Goal: Task Accomplishment & Management: Manage account settings

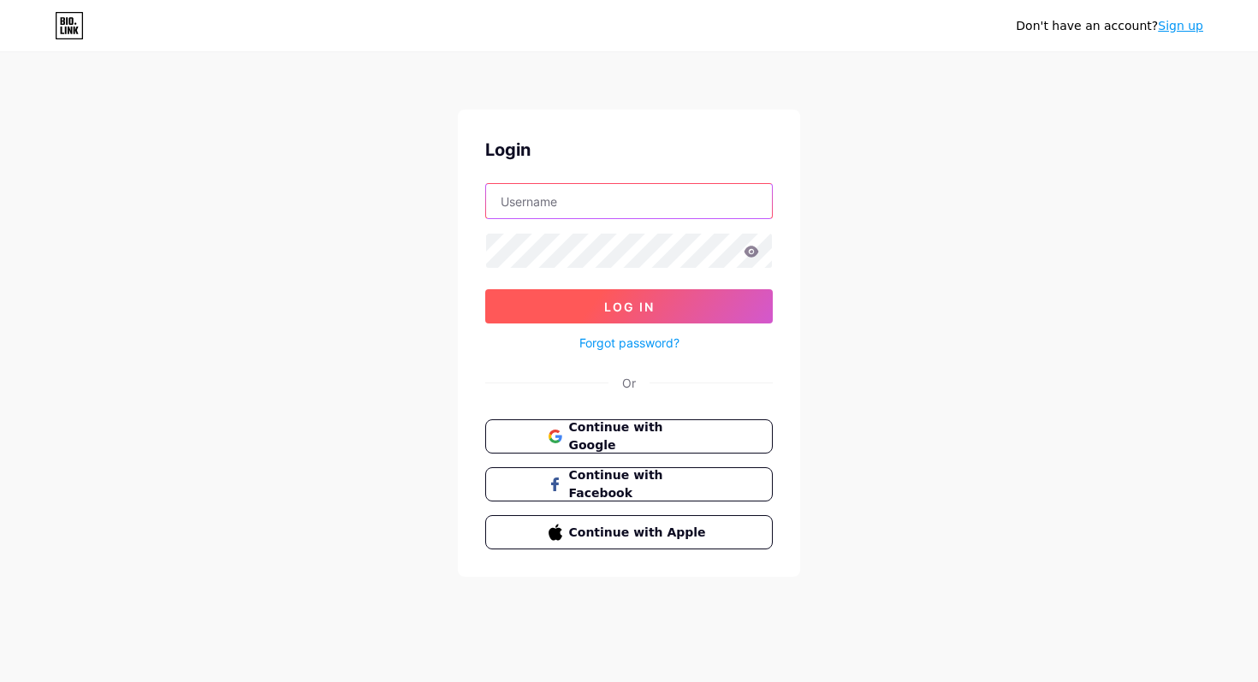
type input "[EMAIL_ADDRESS][DOMAIN_NAME]"
click at [711, 304] on button "Log In" at bounding box center [629, 306] width 288 height 34
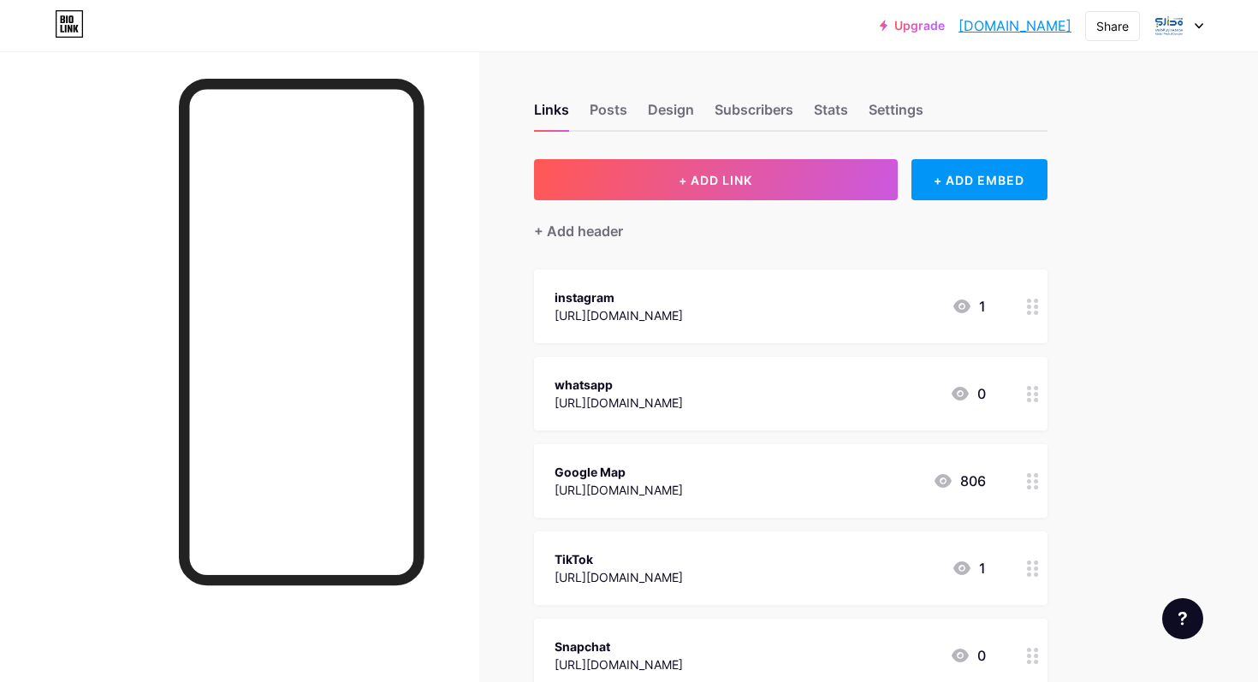
click at [624, 409] on div "[URL][DOMAIN_NAME]" at bounding box center [619, 403] width 128 height 18
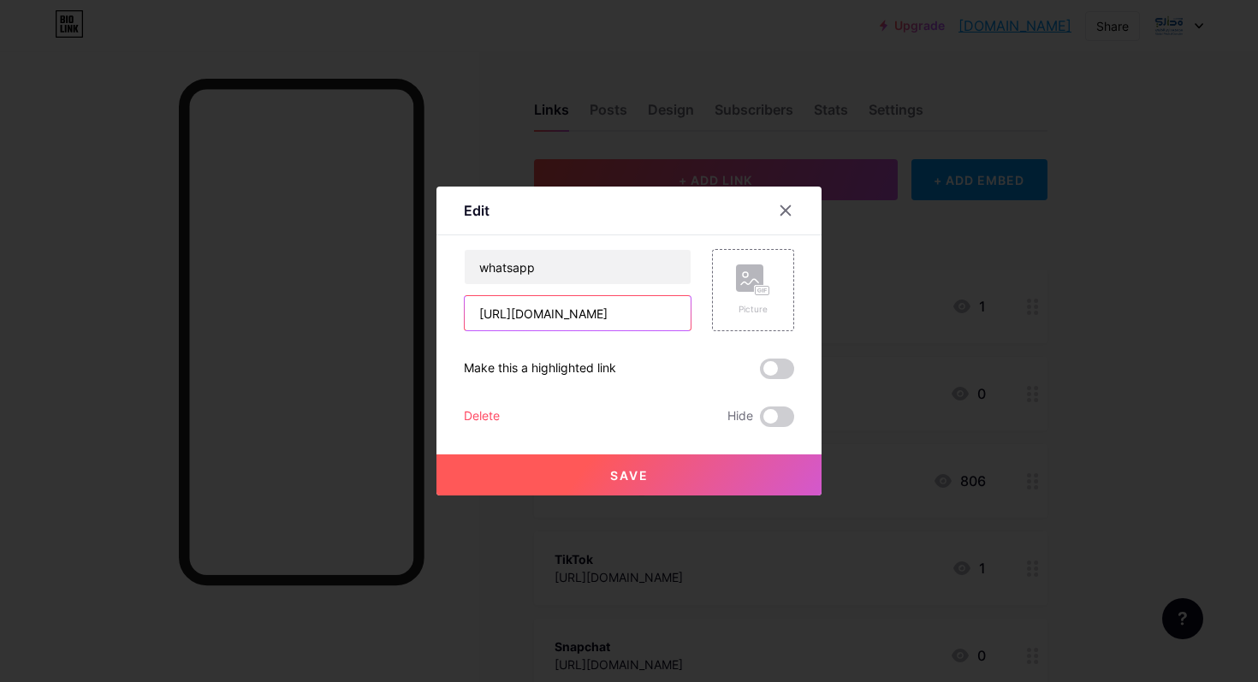
click at [580, 319] on input "https://iwtsp.com/966542884111" at bounding box center [578, 313] width 226 height 34
paste input "86"
type input "[URL][DOMAIN_NAME]"
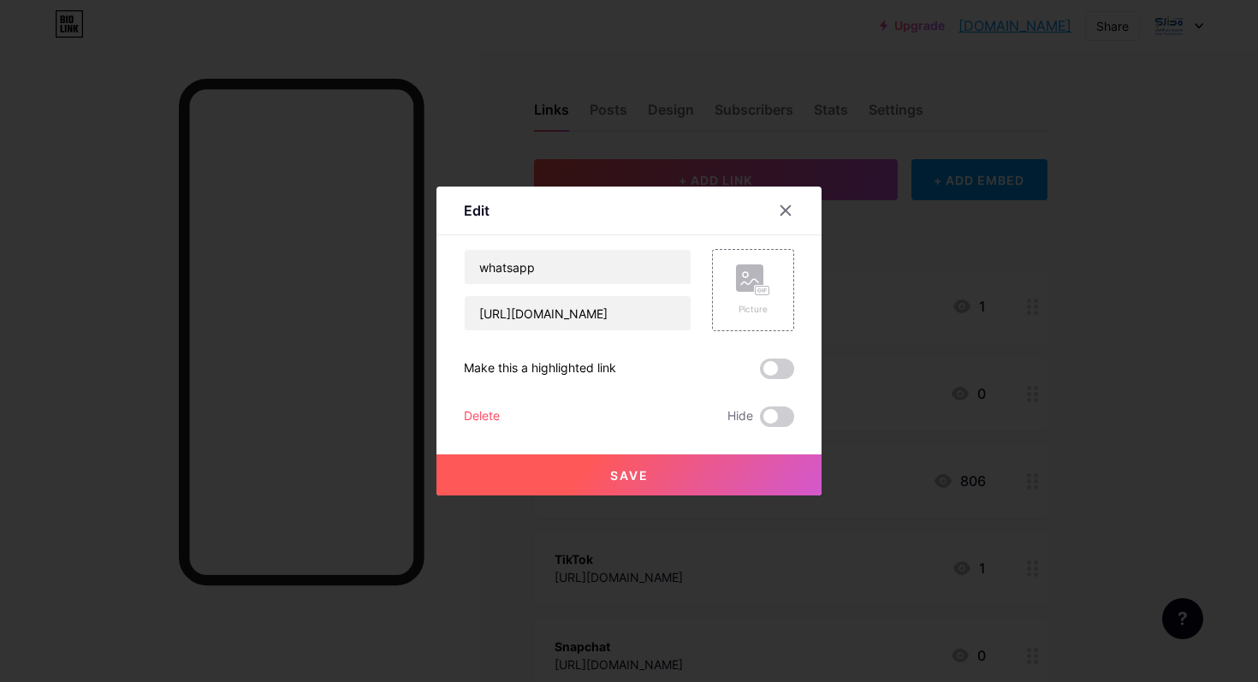
click at [642, 478] on span "Save" at bounding box center [629, 475] width 39 height 15
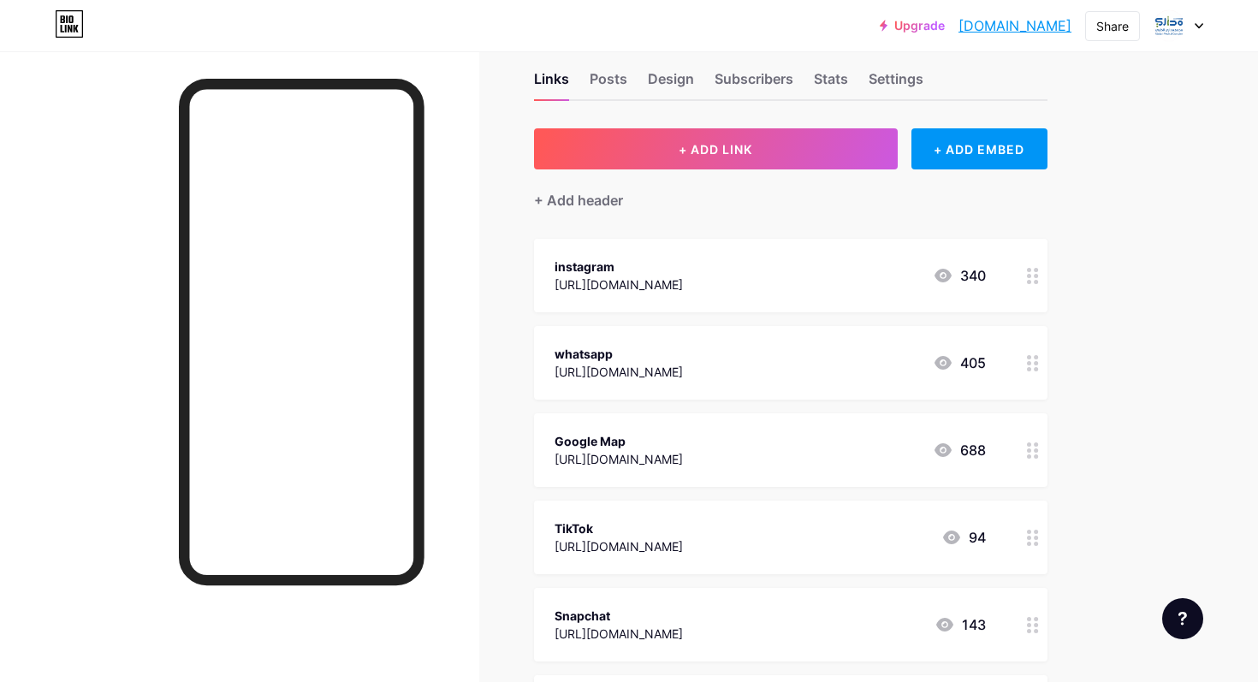
scroll to position [33, 0]
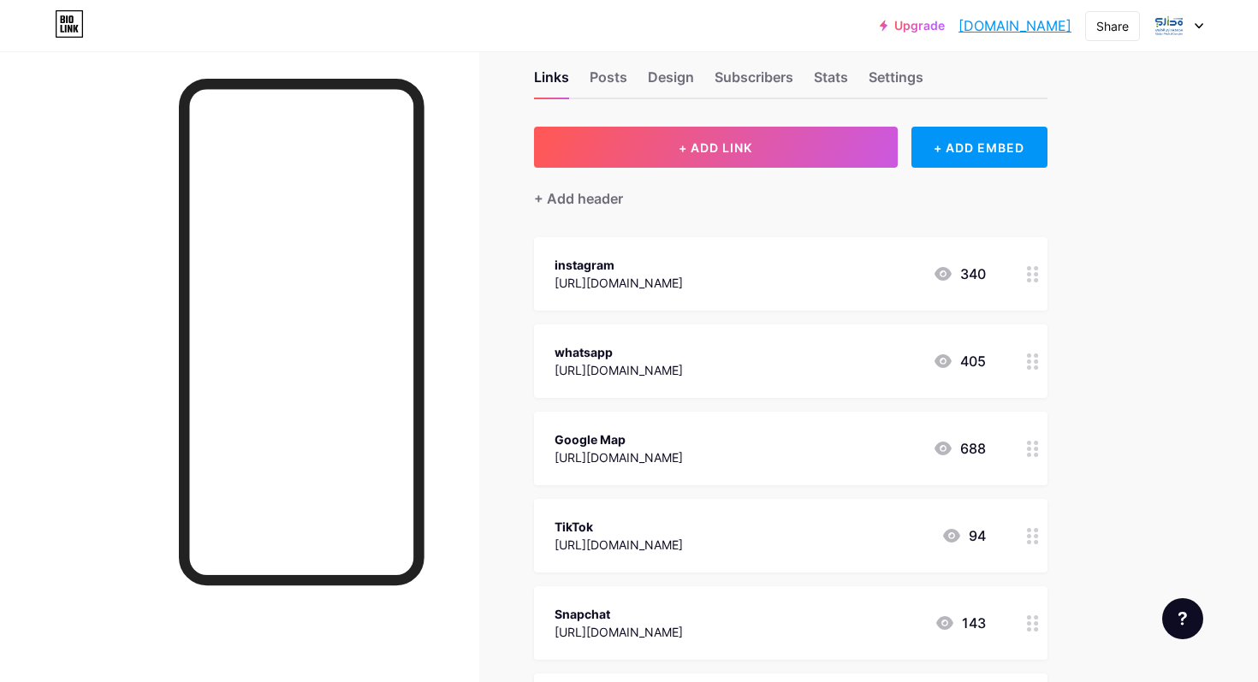
click at [683, 609] on div "Snapchat" at bounding box center [619, 614] width 128 height 18
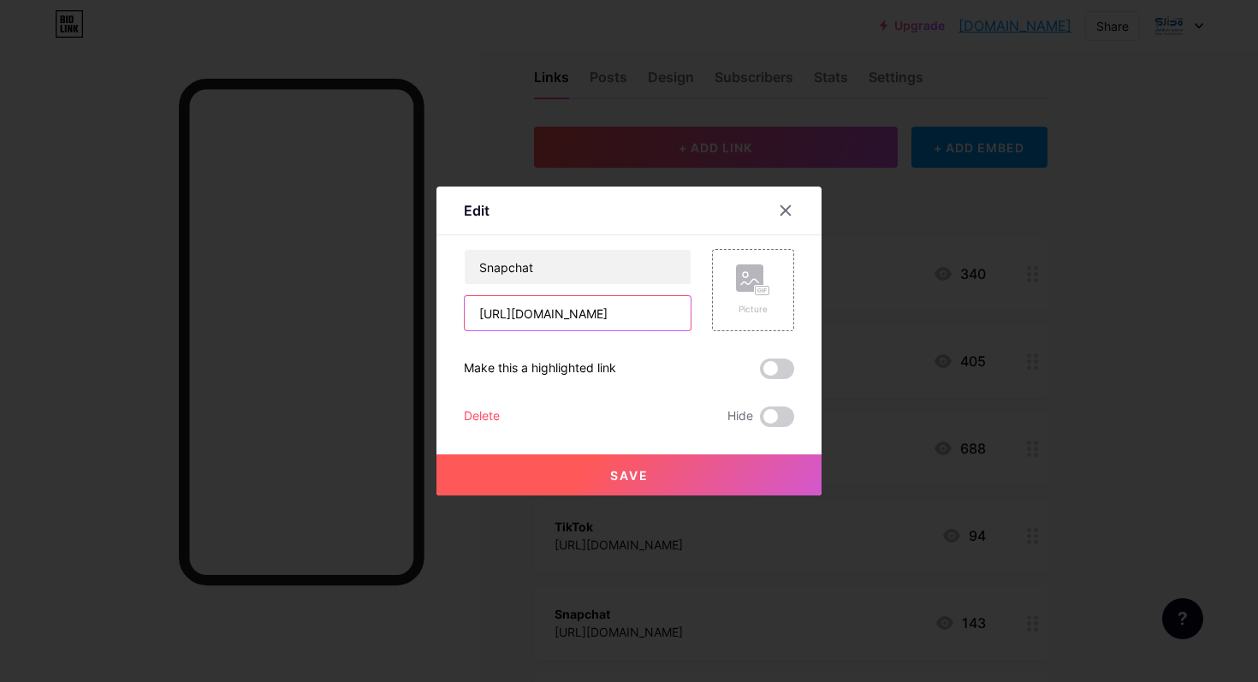
click at [577, 318] on input "https://snapchat.com/t/cgZ2SpTP" at bounding box center [578, 313] width 226 height 34
paste input "hxZWeT5Q"
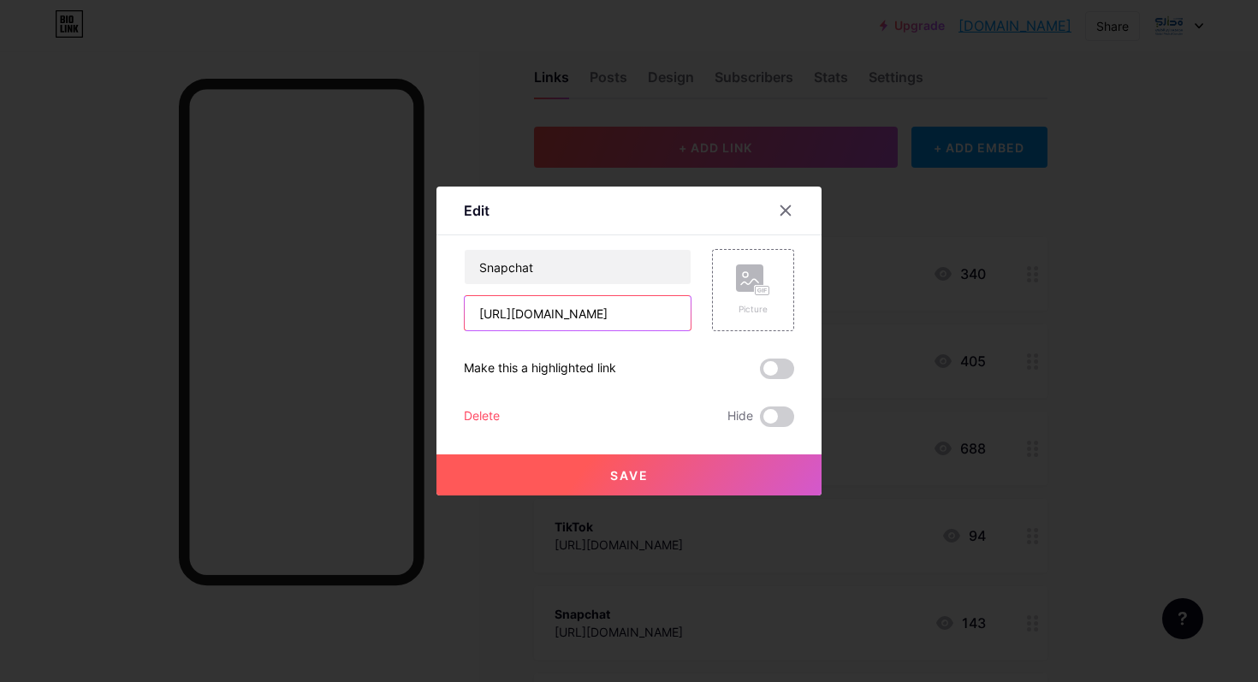
type input "[URL][DOMAIN_NAME]"
click at [623, 481] on span "Save" at bounding box center [629, 475] width 39 height 15
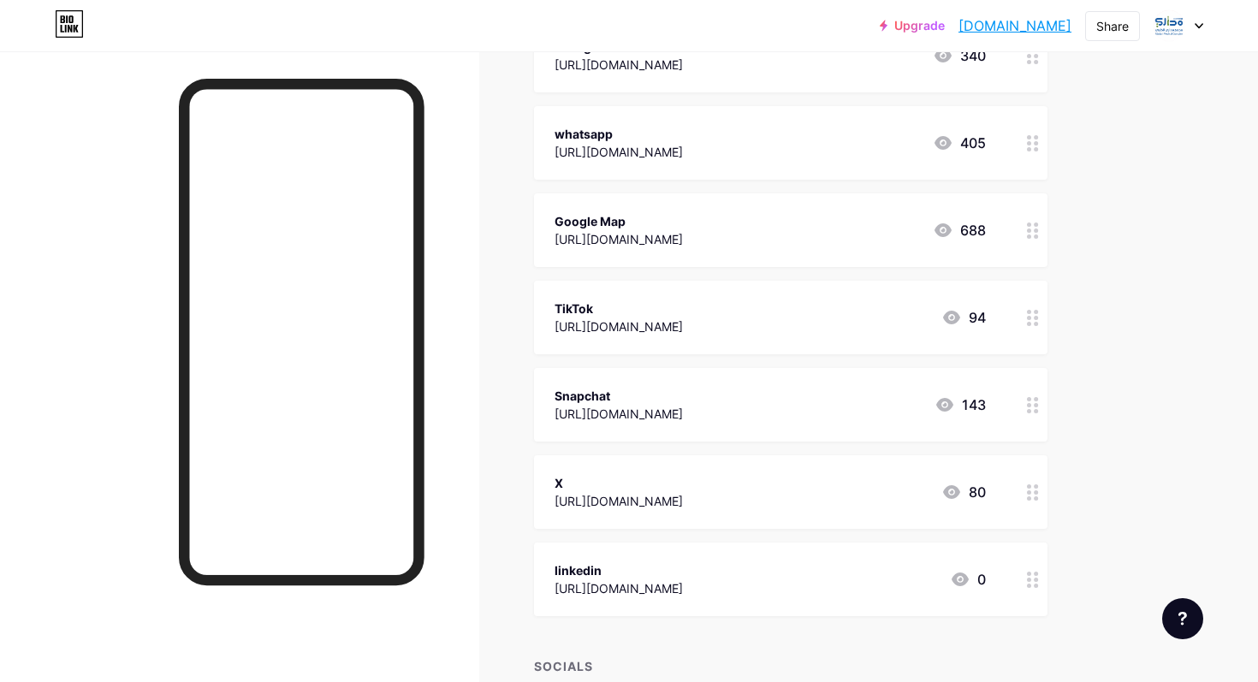
scroll to position [538, 0]
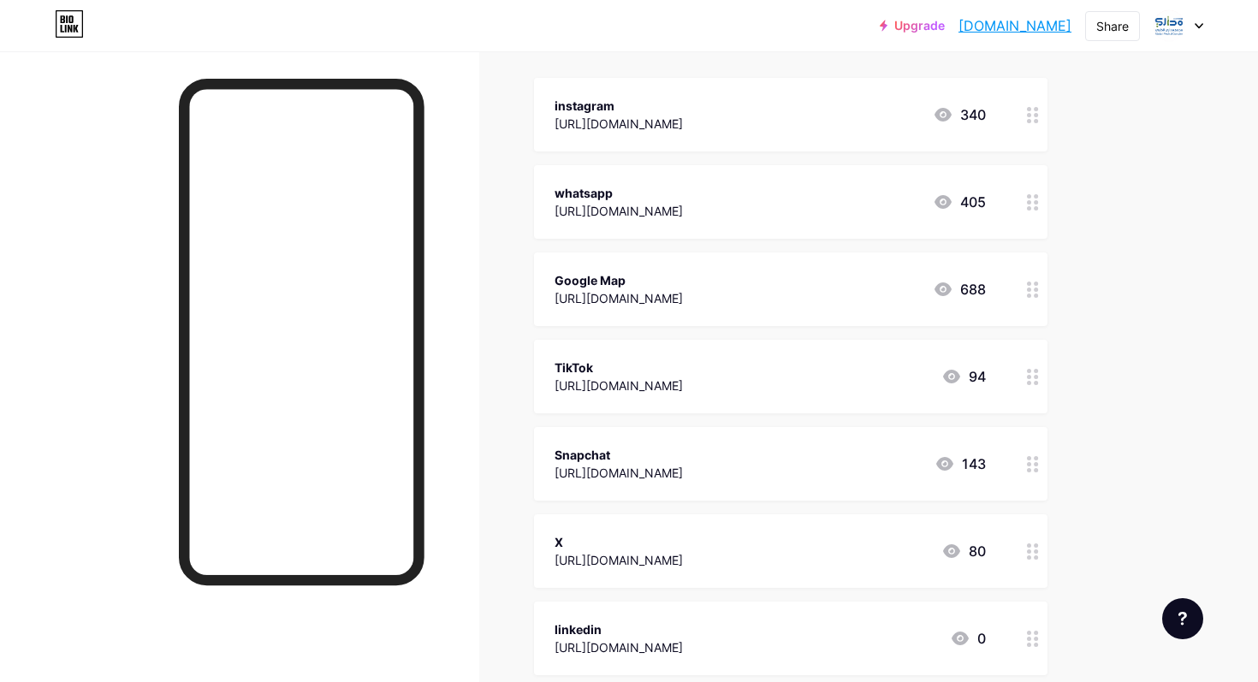
scroll to position [193, 0]
